Goal: Find specific page/section: Find specific page/section

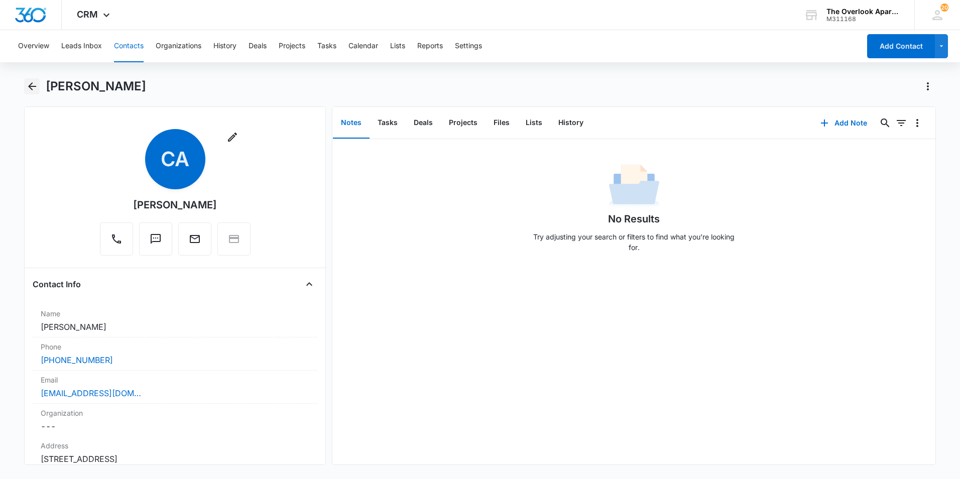
click at [30, 87] on icon "Back" at bounding box center [32, 86] width 8 height 8
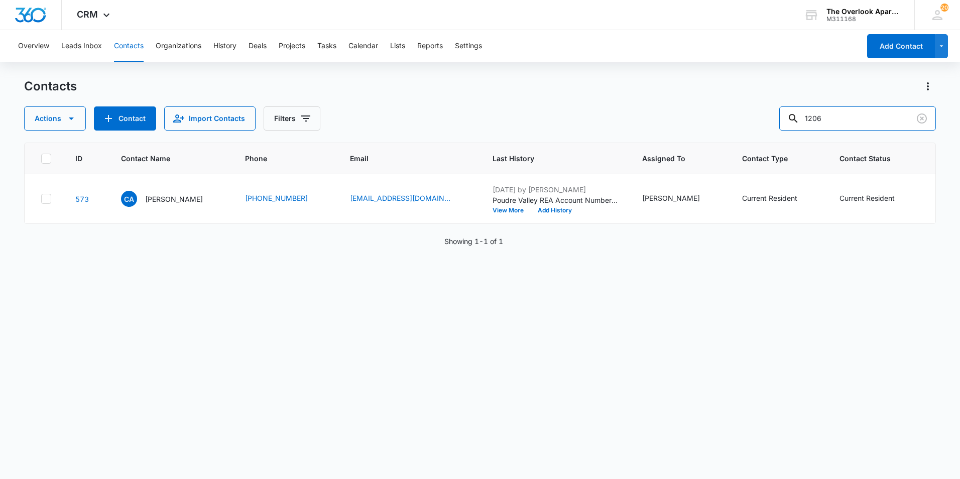
drag, startPoint x: 859, startPoint y: 121, endPoint x: 689, endPoint y: 122, distance: 169.2
click at [689, 122] on div "Actions Contact Import Contacts Filters 1206" at bounding box center [480, 118] width 912 height 24
type input "4303"
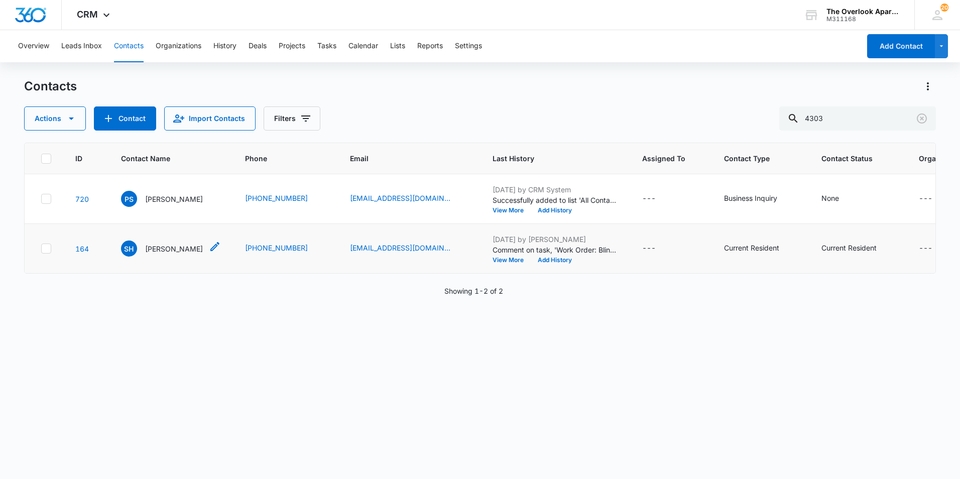
click at [183, 248] on p "[PERSON_NAME]" at bounding box center [174, 249] width 58 height 11
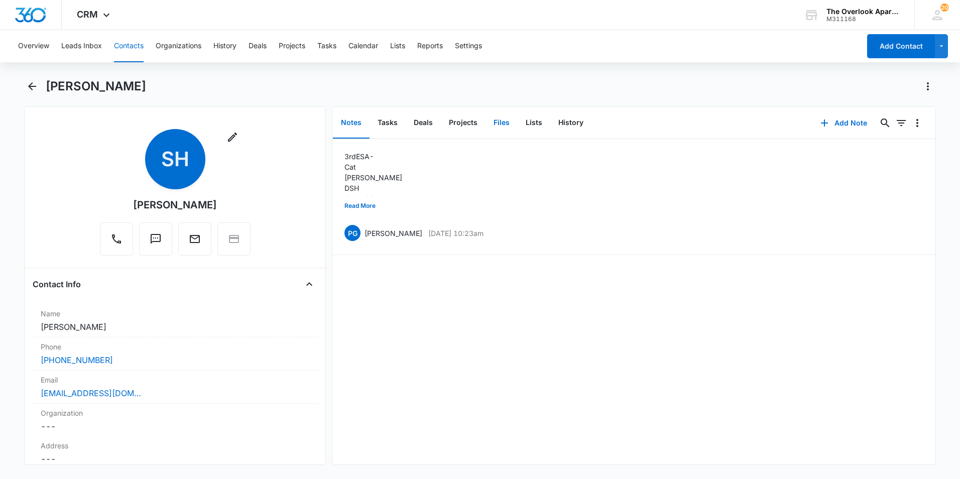
click at [500, 127] on button "Files" at bounding box center [502, 122] width 32 height 31
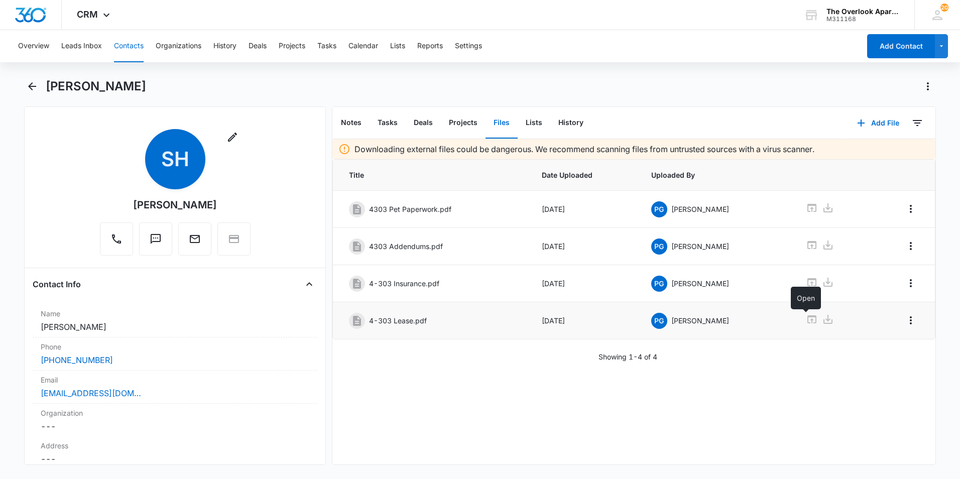
click at [807, 320] on icon at bounding box center [811, 319] width 9 height 8
click at [22, 81] on main "[PERSON_NAME] Remove SH [PERSON_NAME] Contact Info Name Cancel Save Changes [PE…" at bounding box center [480, 277] width 960 height 399
click at [30, 86] on icon "Back" at bounding box center [32, 86] width 8 height 8
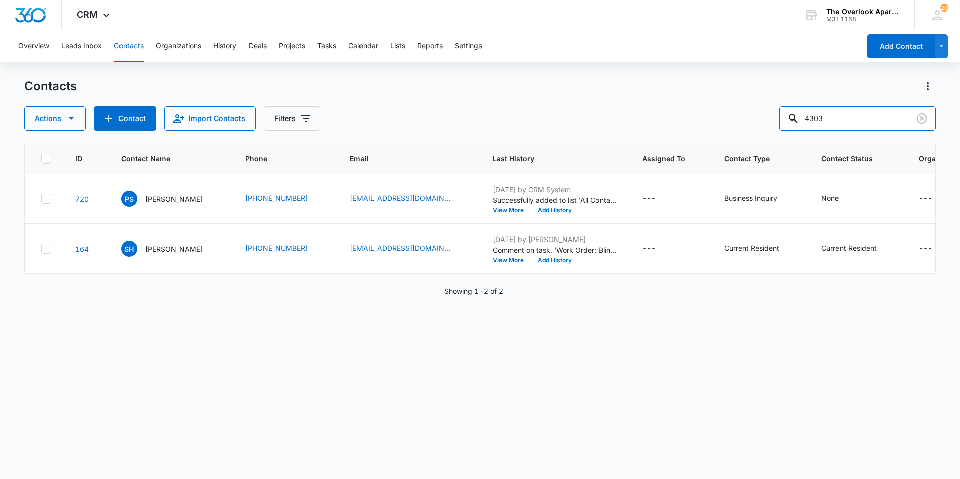
drag, startPoint x: 873, startPoint y: 114, endPoint x: 681, endPoint y: 131, distance: 192.5
click at [681, 131] on div "Contacts Actions Contact Import Contacts Filters 4303 ID Contact Name Phone Ema…" at bounding box center [480, 278] width 912 height 400
type input "8104"
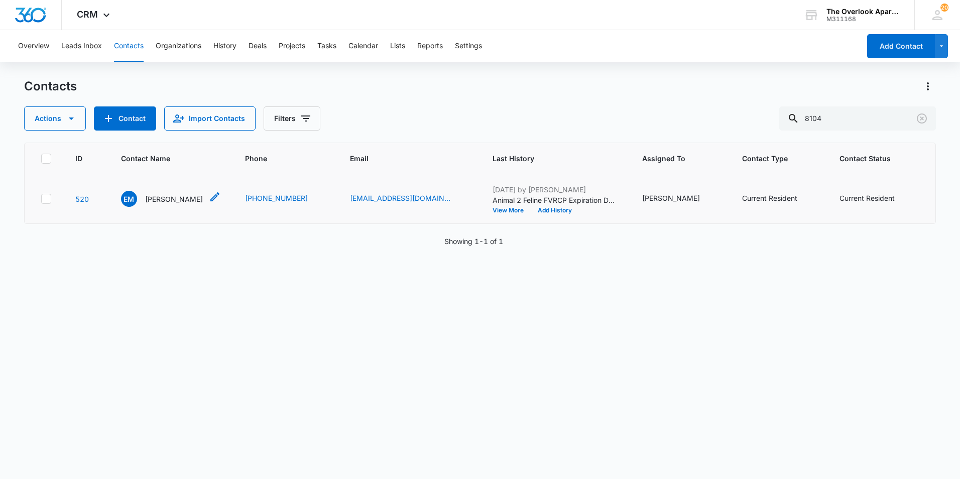
click at [170, 202] on p "[PERSON_NAME]" at bounding box center [174, 199] width 58 height 11
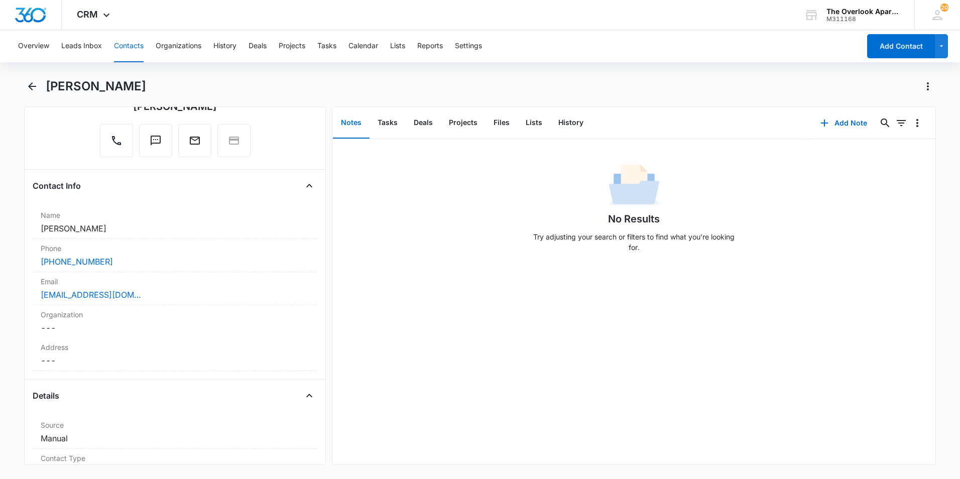
scroll to position [100, 0]
click at [41, 90] on div "[PERSON_NAME]" at bounding box center [480, 92] width 912 height 28
click at [35, 86] on icon "Back" at bounding box center [32, 86] width 8 height 8
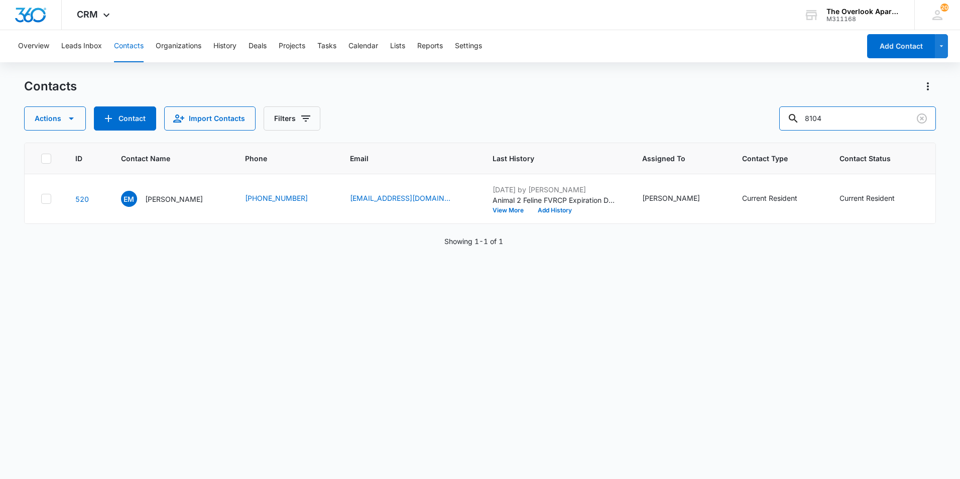
drag, startPoint x: 794, startPoint y: 120, endPoint x: 765, endPoint y: 120, distance: 28.6
click at [766, 120] on div "Actions Contact Import Contacts Filters 8104" at bounding box center [480, 118] width 912 height 24
type input "8307"
click at [178, 204] on p "[PERSON_NAME]" at bounding box center [174, 199] width 58 height 11
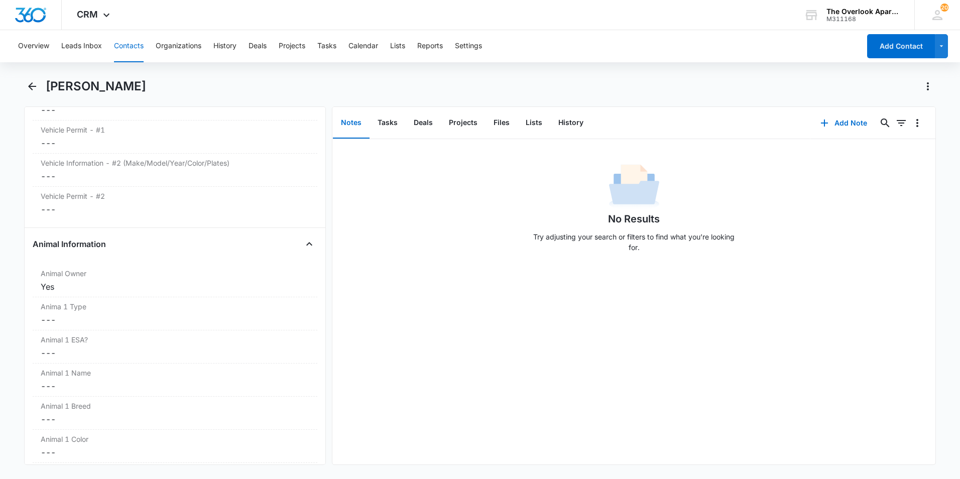
scroll to position [1406, 0]
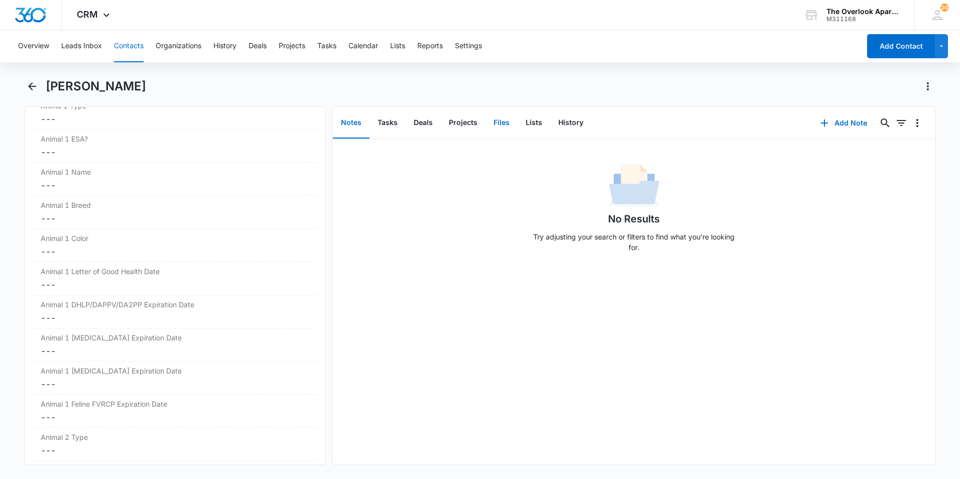
click at [501, 126] on button "Files" at bounding box center [502, 122] width 32 height 31
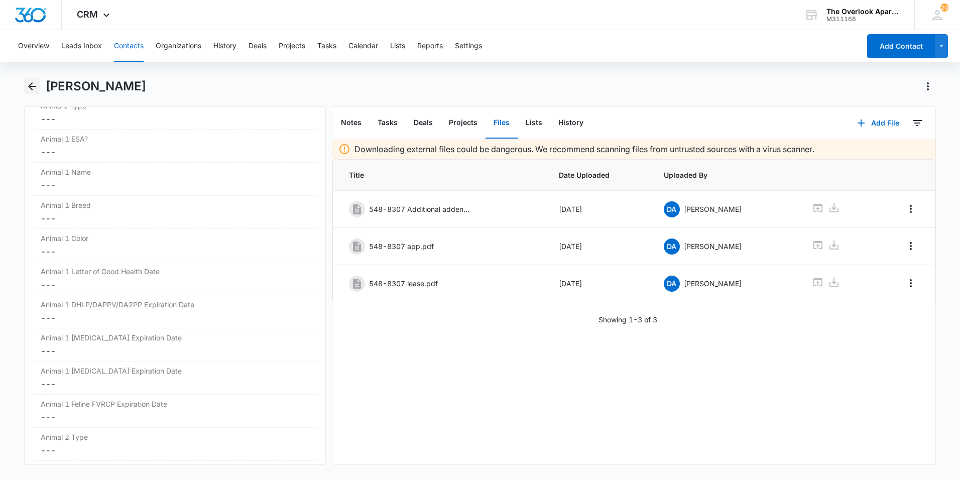
click at [30, 84] on icon "Back" at bounding box center [32, 86] width 12 height 12
